Goal: Information Seeking & Learning: Learn about a topic

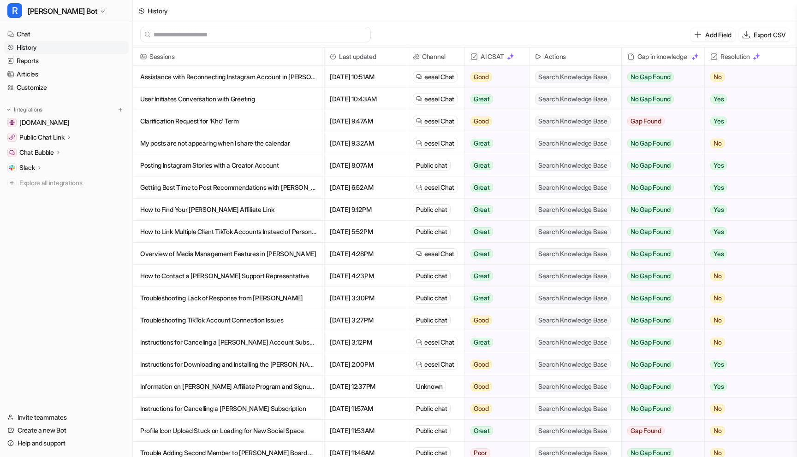
click at [262, 80] on p "Assistance with Reconnecting Instagram Account in [PERSON_NAME]" at bounding box center [228, 77] width 176 height 22
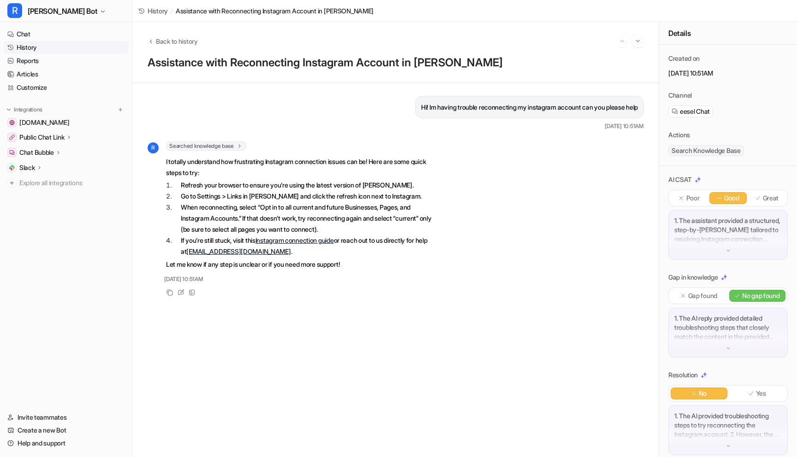
click at [49, 47] on link "History" at bounding box center [66, 47] width 125 height 13
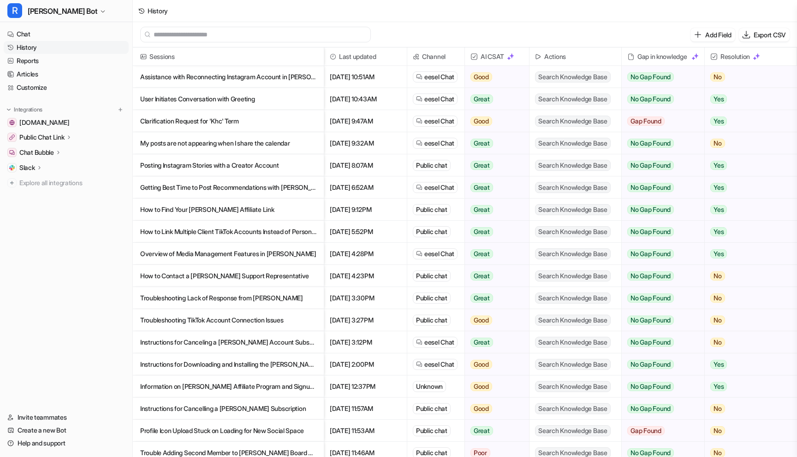
click at [220, 147] on p "My posts are not appearing when I share the calendar" at bounding box center [228, 143] width 176 height 22
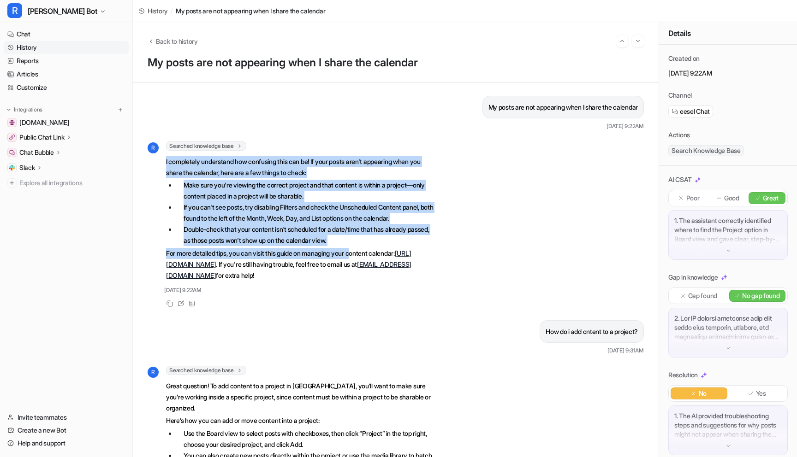
drag, startPoint x: 164, startPoint y: 159, endPoint x: 361, endPoint y: 255, distance: 219.2
click at [362, 255] on div "R Searched knowledge base search_queries : [ "posts not appearing on calendar",…" at bounding box center [292, 212] width 288 height 141
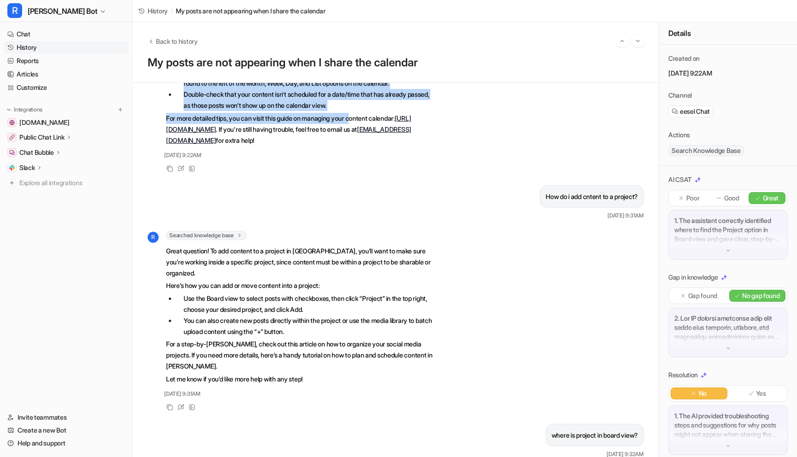
scroll to position [303, 0]
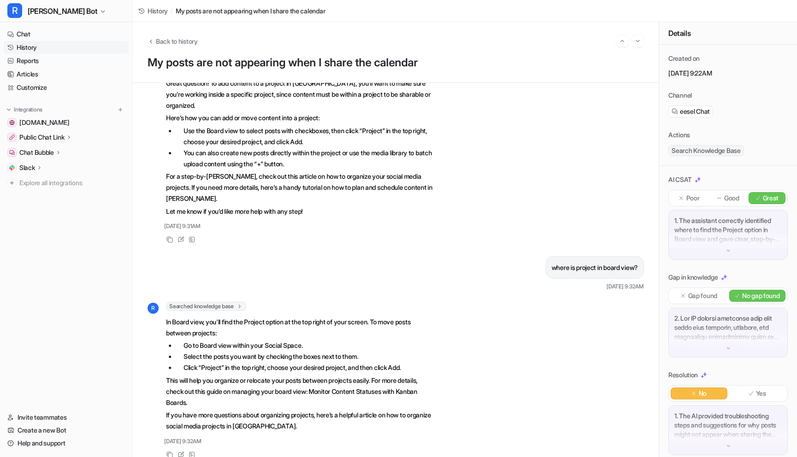
click at [30, 49] on link "History" at bounding box center [66, 47] width 125 height 13
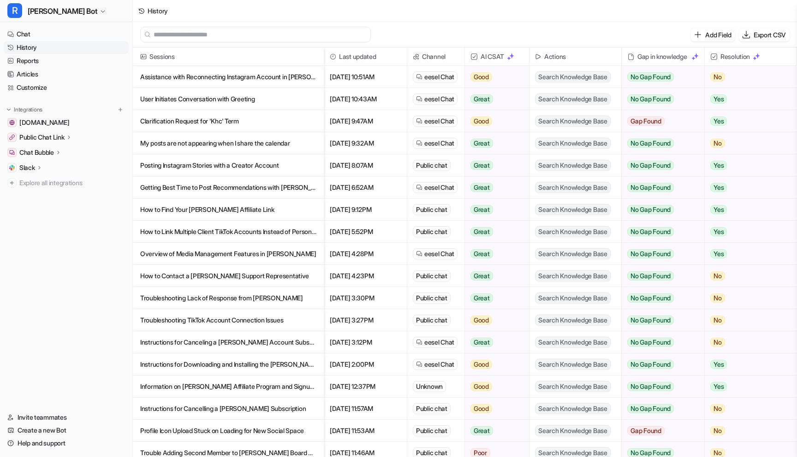
click at [259, 166] on p "Posting Instagram Stories with a Creator Account" at bounding box center [228, 165] width 176 height 22
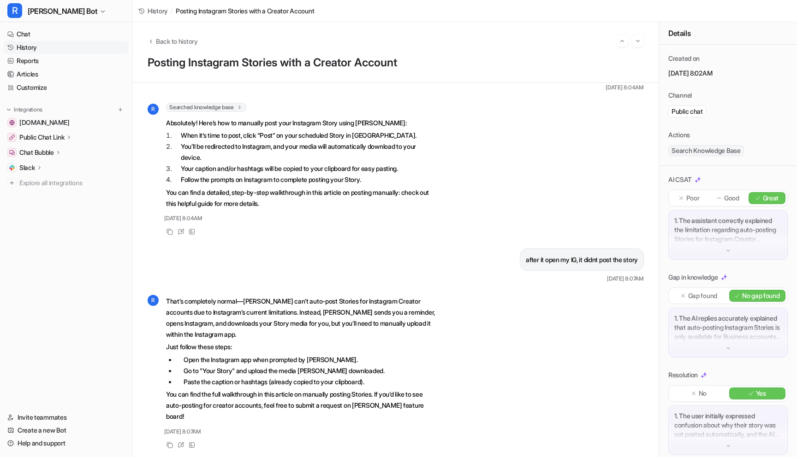
scroll to position [231, 0]
click at [37, 47] on link "History" at bounding box center [66, 47] width 125 height 13
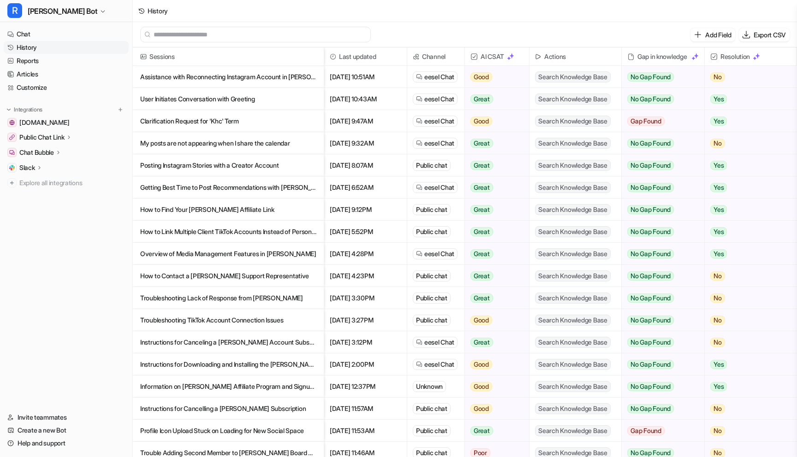
click at [253, 183] on p "Getting Best Time to Post Recommendations with [PERSON_NAME] and [PERSON_NAME]" at bounding box center [228, 188] width 176 height 22
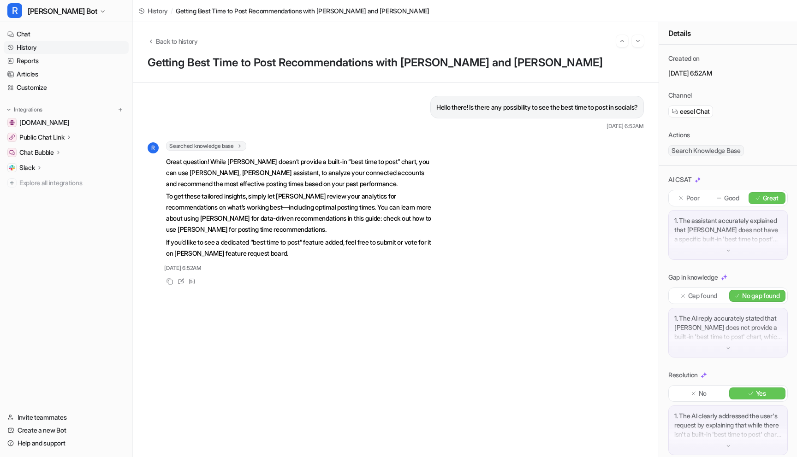
click at [36, 50] on link "History" at bounding box center [66, 47] width 125 height 13
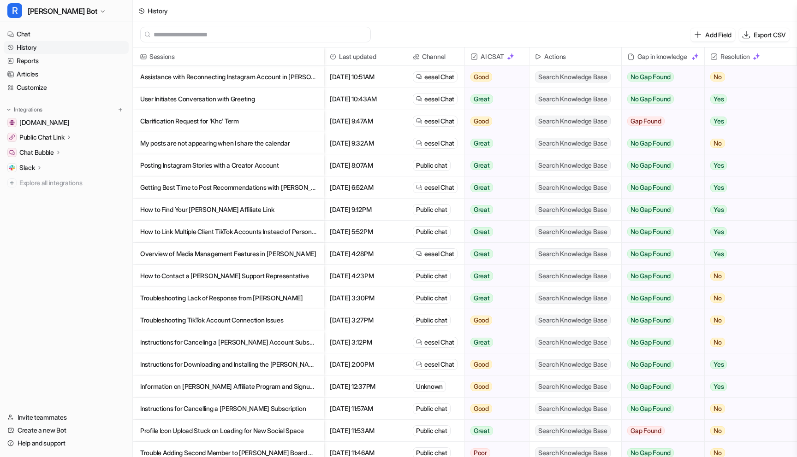
click at [217, 216] on p "How to Find Your [PERSON_NAME] Affiliate Link" at bounding box center [228, 210] width 176 height 22
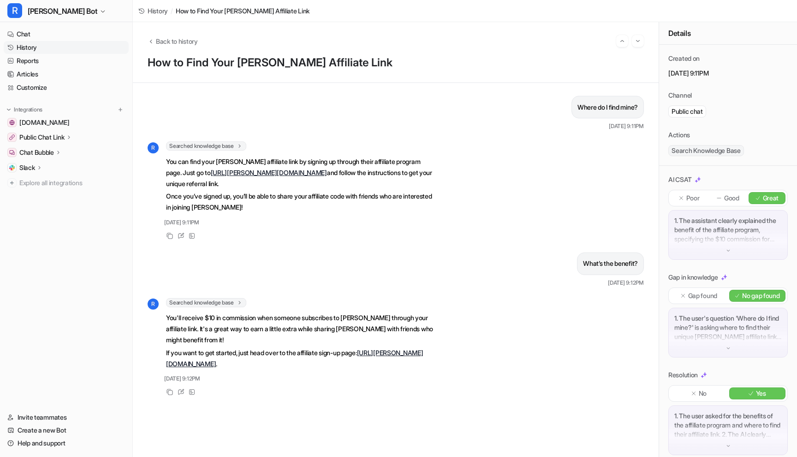
click at [42, 47] on link "History" at bounding box center [66, 47] width 125 height 13
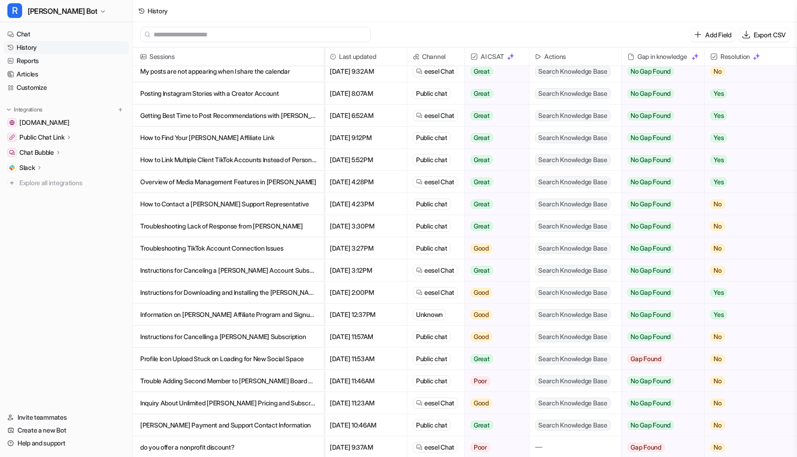
scroll to position [73, 0]
click at [179, 161] on p "How to Link Multiple Client TikTok Accounts Instead of Personal Account" at bounding box center [228, 159] width 176 height 22
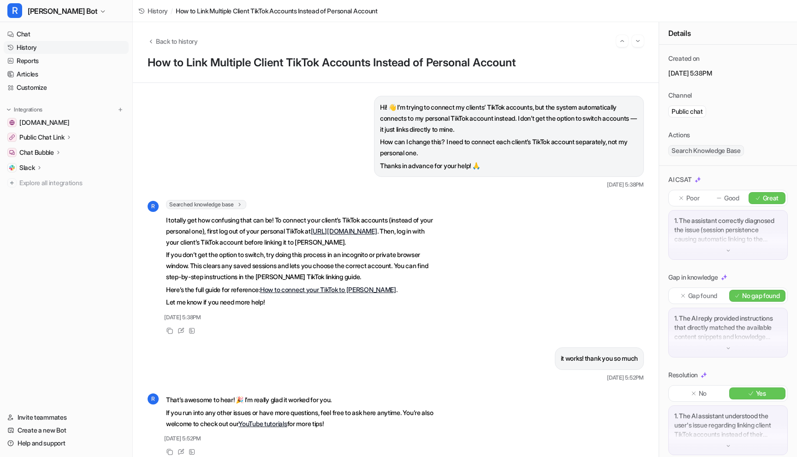
scroll to position [9, 0]
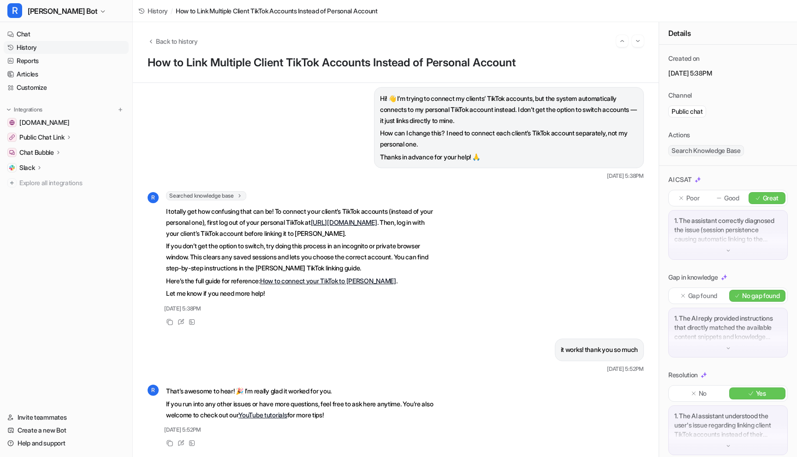
click at [23, 45] on link "History" at bounding box center [66, 47] width 125 height 13
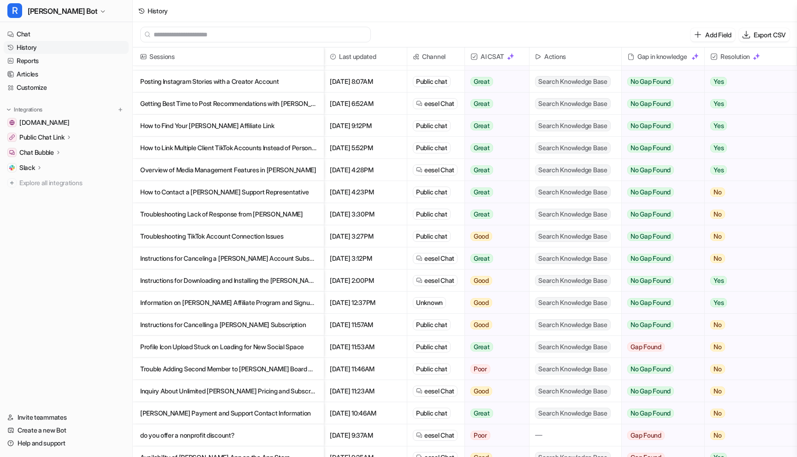
scroll to position [97, 0]
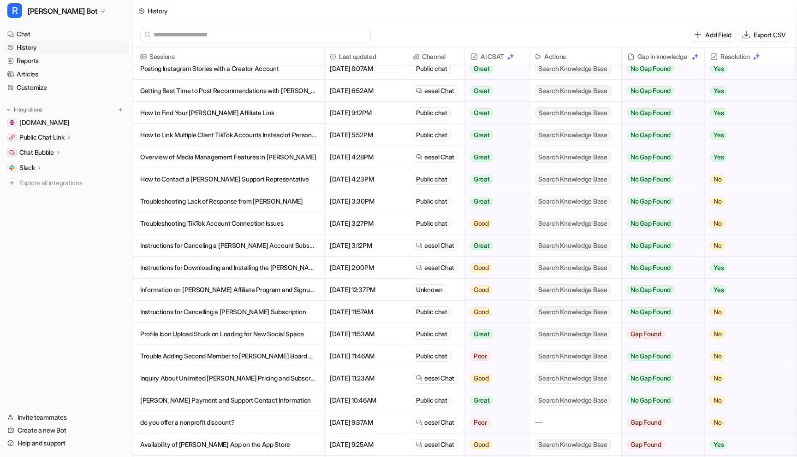
click at [266, 160] on p "Overview of Media Management Features in [PERSON_NAME]" at bounding box center [228, 157] width 176 height 22
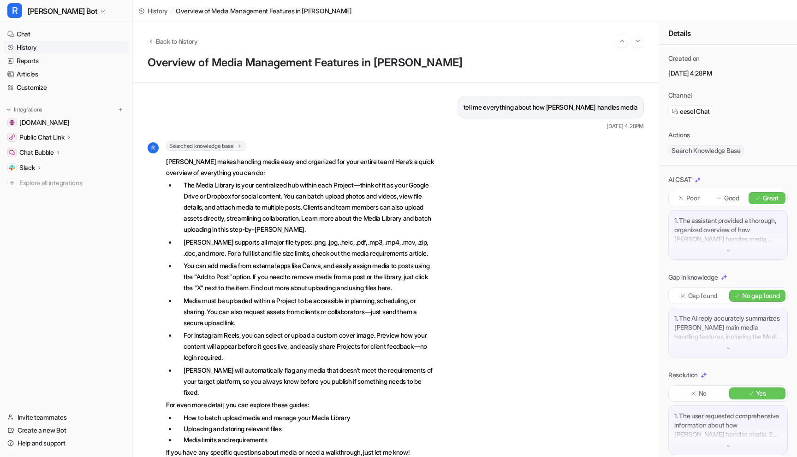
click at [29, 47] on link "History" at bounding box center [66, 47] width 125 height 13
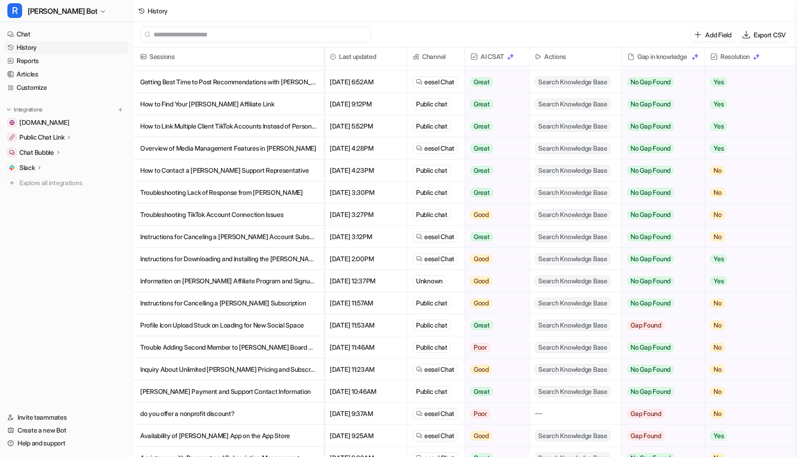
scroll to position [110, 0]
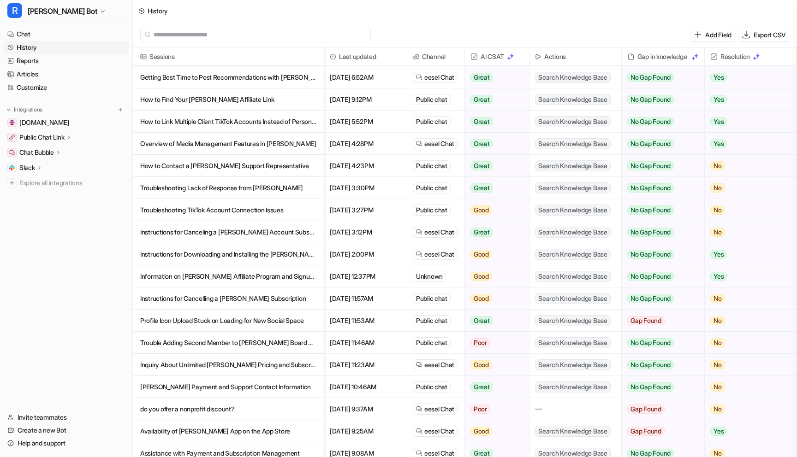
click at [222, 169] on p "How to Contact a [PERSON_NAME] Support Representative" at bounding box center [228, 166] width 176 height 22
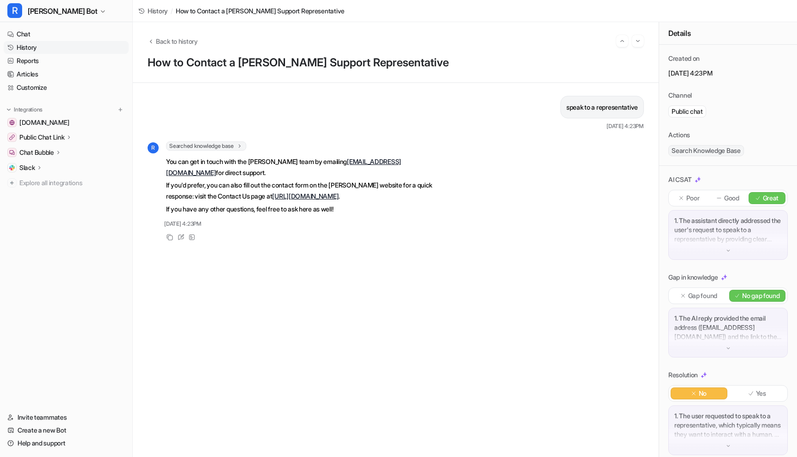
click at [26, 48] on link "History" at bounding box center [66, 47] width 125 height 13
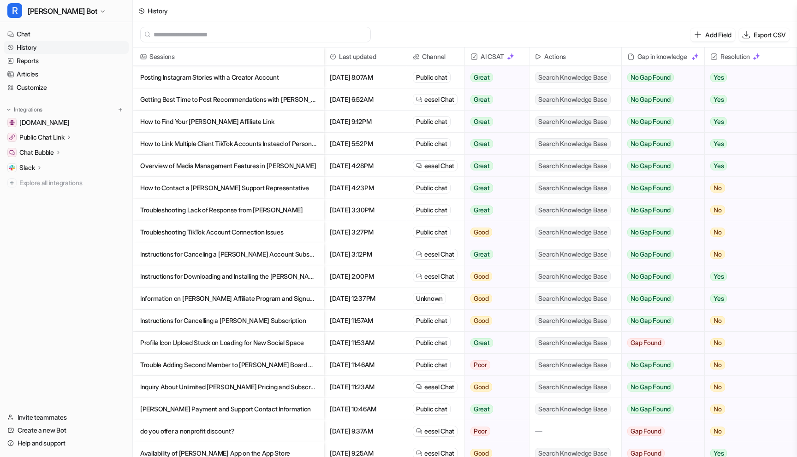
scroll to position [88, 0]
click at [215, 214] on p "Troubleshooting Lack of Response from [PERSON_NAME]" at bounding box center [228, 211] width 176 height 22
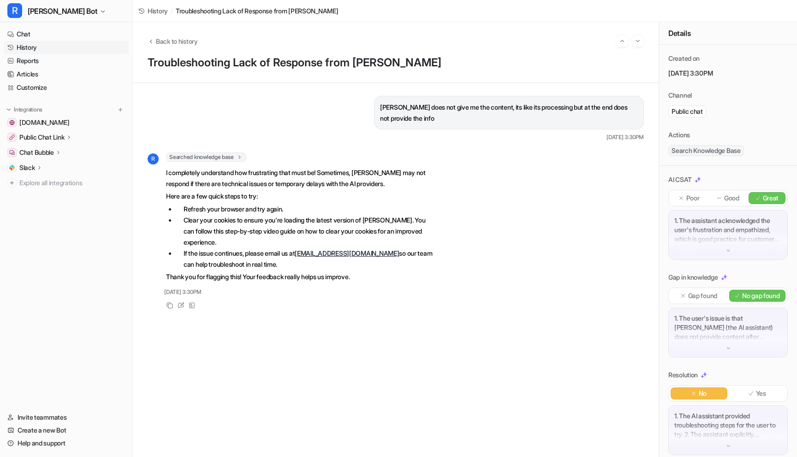
click at [27, 45] on link "History" at bounding box center [66, 47] width 125 height 13
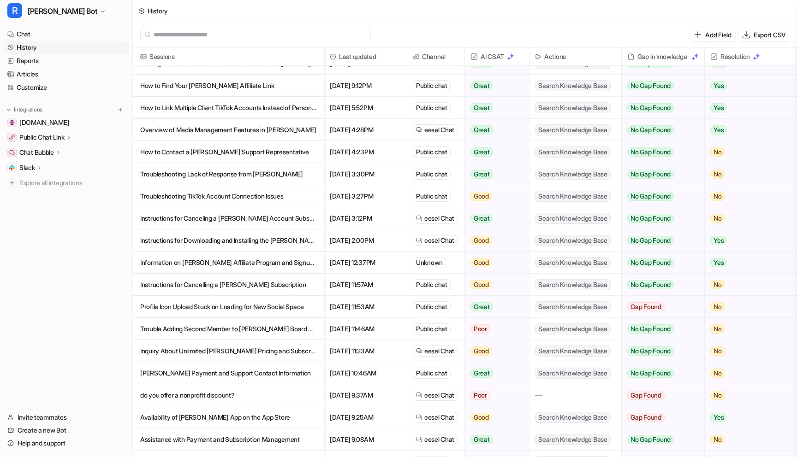
scroll to position [128, 0]
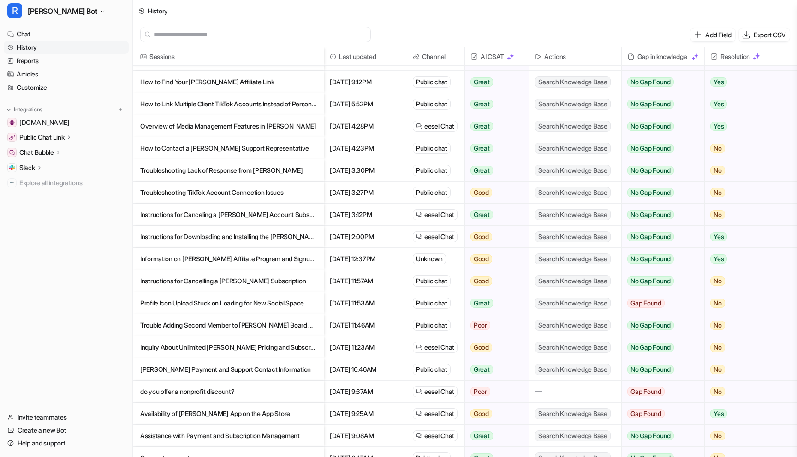
click at [216, 222] on p "Instructions for Canceling a [PERSON_NAME] Account Subscription" at bounding box center [228, 215] width 176 height 22
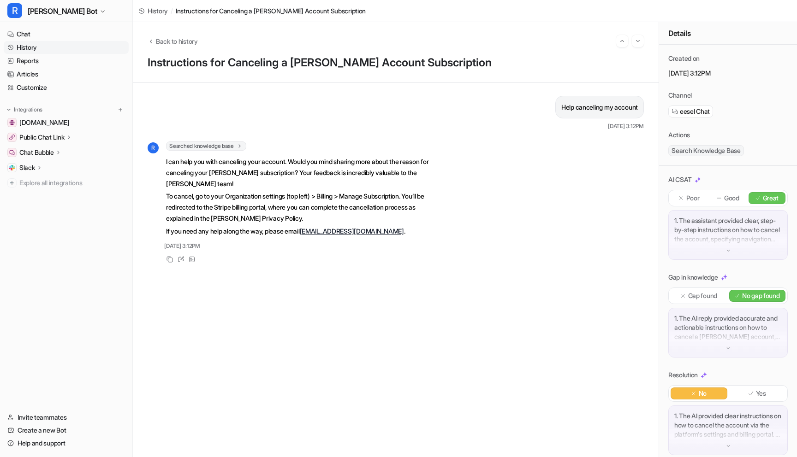
click at [29, 50] on link "History" at bounding box center [66, 47] width 125 height 13
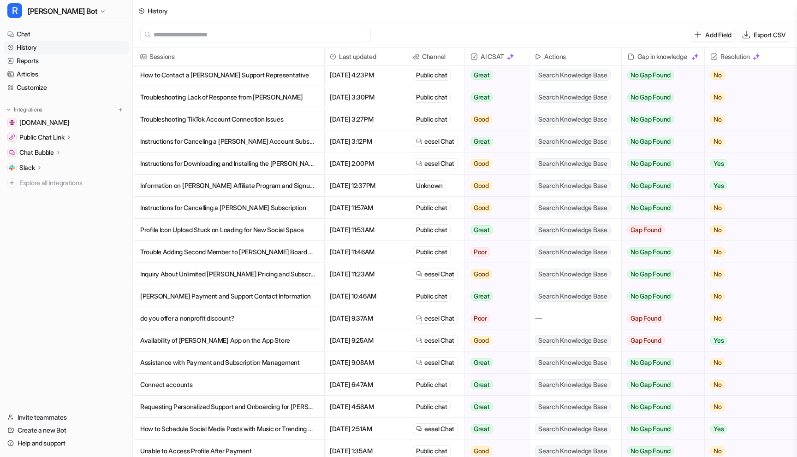
scroll to position [204, 0]
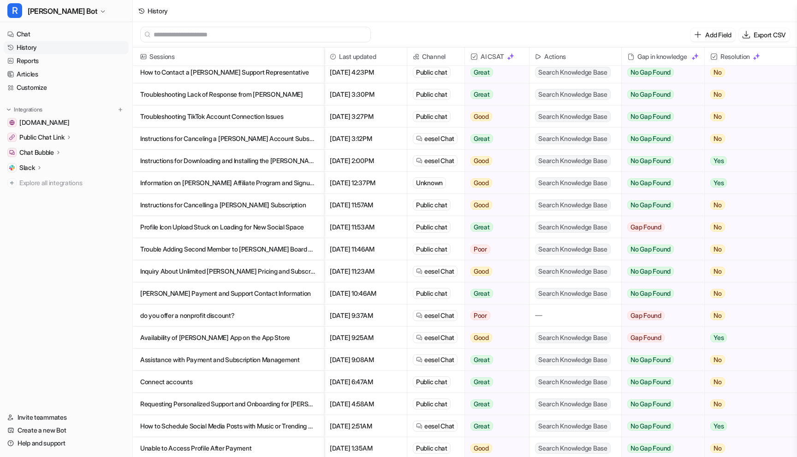
click at [273, 229] on p "Profile Icon Upload Stuck on Loading for New Social Space" at bounding box center [228, 227] width 176 height 22
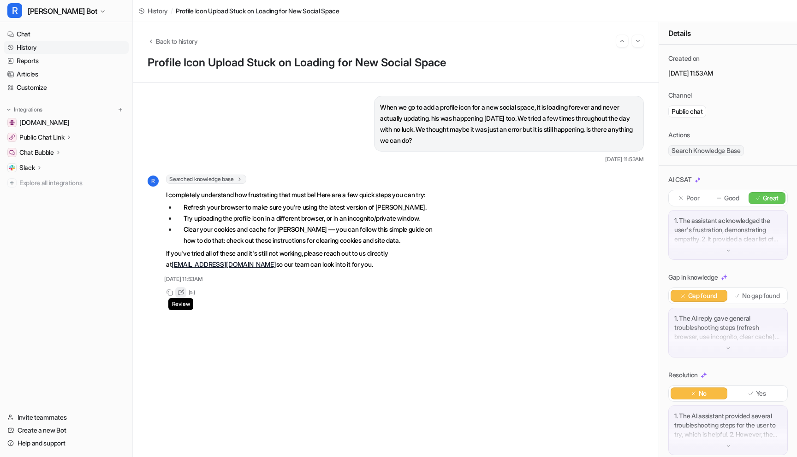
click at [179, 296] on icon at bounding box center [181, 293] width 6 height 5
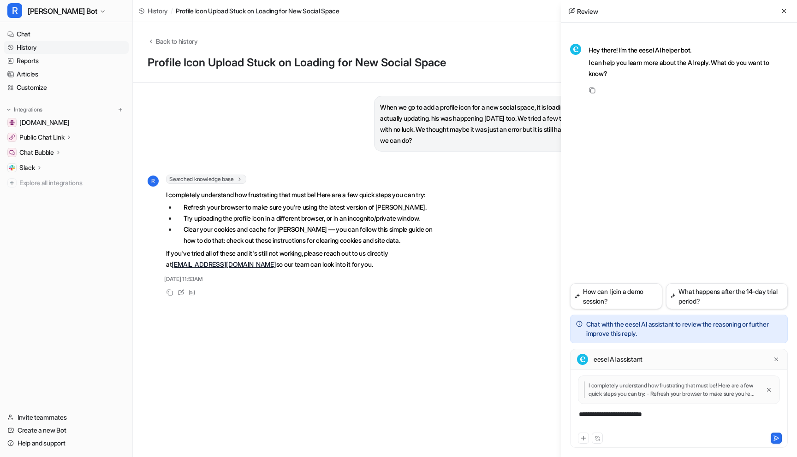
click at [616, 415] on div "**********" at bounding box center [678, 420] width 213 height 21
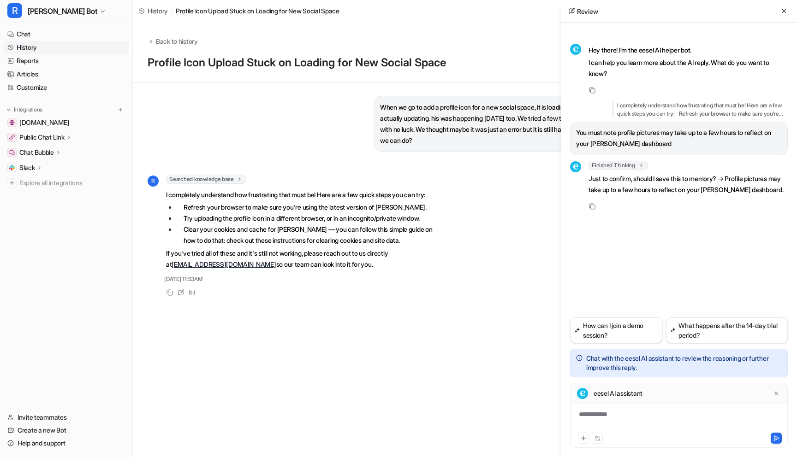
click at [606, 414] on div "**********" at bounding box center [678, 420] width 213 height 21
